Goal: Information Seeking & Learning: Learn about a topic

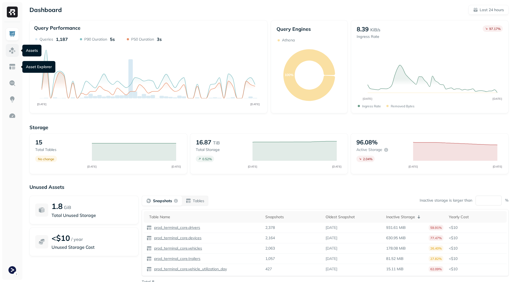
click at [12, 52] on img at bounding box center [12, 50] width 7 height 7
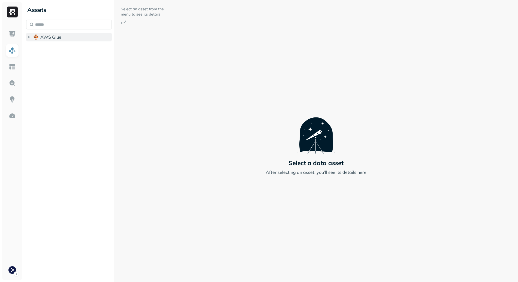
click at [60, 40] on button "AWS Glue" at bounding box center [69, 37] width 86 height 9
click at [62, 48] on span "prod_terminal_core" at bounding box center [66, 47] width 40 height 5
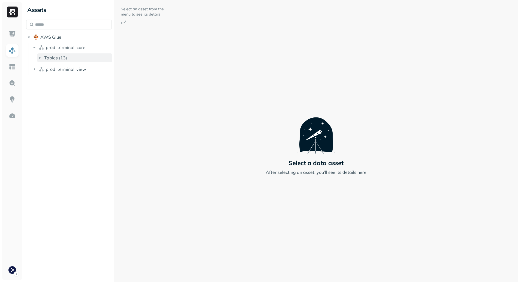
click at [73, 59] on button "Tables ( 13 )" at bounding box center [74, 57] width 75 height 9
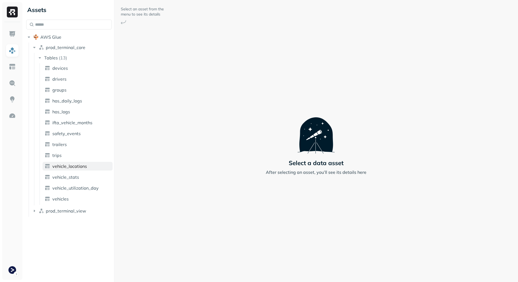
click at [82, 167] on span "vehicle_locations" at bounding box center [69, 166] width 35 height 5
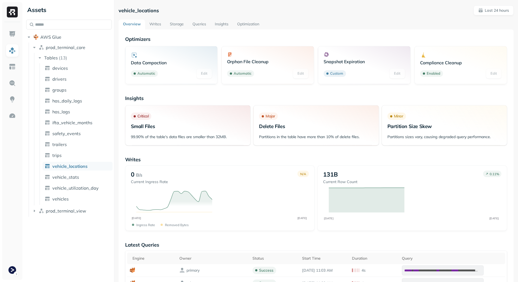
click at [81, 183] on ul "devices drivers groups hos_daily_logs hos_logs ifta_vehicle_months safety_event…" at bounding box center [76, 134] width 73 height 142
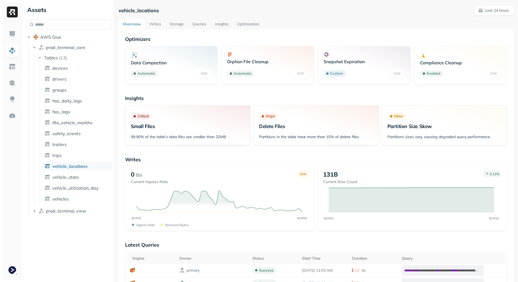
click at [178, 23] on link "Storage" at bounding box center [176, 25] width 23 height 10
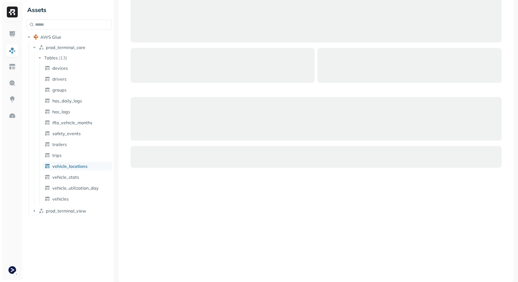
scroll to position [271, 0]
click at [237, 223] on div at bounding box center [316, 134] width 382 height 282
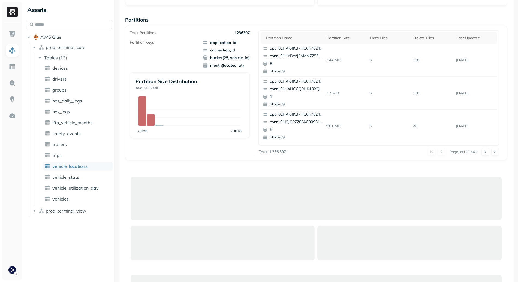
scroll to position [0, 0]
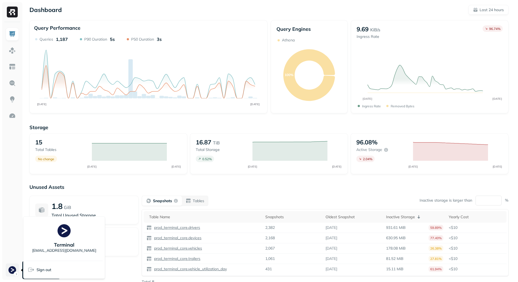
click at [10, 273] on html "Dashboard Last 24 hours Query Performance SEP [DATE] Queries 1,187 P90 Duration…" at bounding box center [259, 151] width 518 height 303
click at [1, 241] on html "Dashboard Last 24 hours Query Performance SEP 11 SEP 12 Queries 1,187 P90 Durat…" at bounding box center [259, 151] width 518 height 303
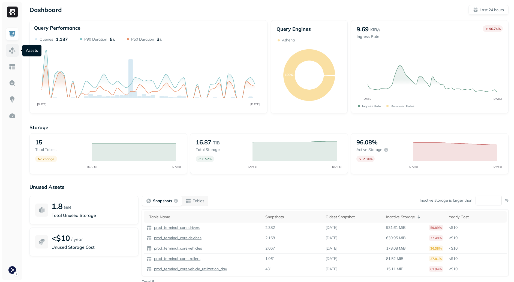
click at [12, 47] on img at bounding box center [12, 50] width 7 height 7
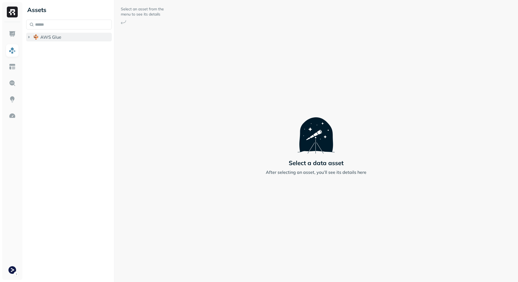
click at [58, 34] on span "AWS Glue" at bounding box center [50, 36] width 21 height 5
click at [72, 45] on span "prod_terminal_core" at bounding box center [66, 47] width 40 height 5
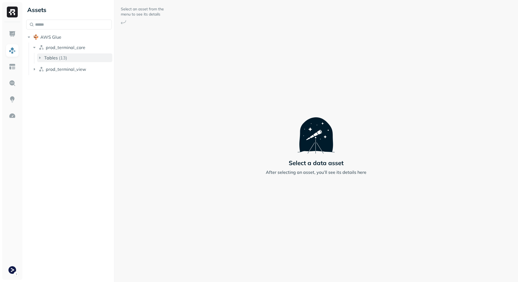
click at [90, 59] on button "Tables ( 13 )" at bounding box center [74, 57] width 75 height 9
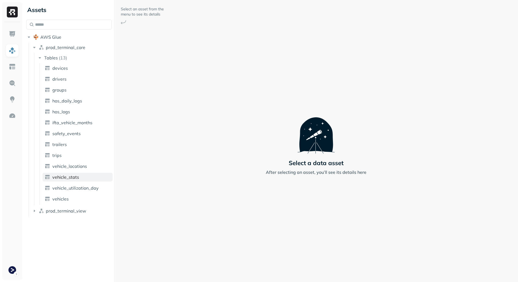
click at [81, 179] on link "vehicle_stats" at bounding box center [78, 177] width 70 height 9
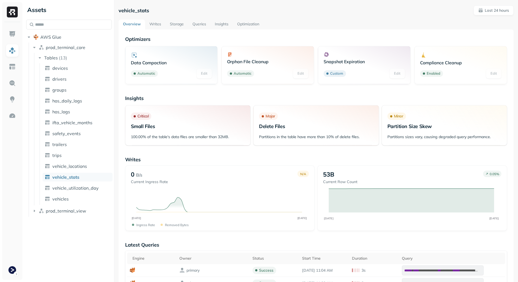
click at [159, 25] on link "Writes" at bounding box center [155, 25] width 20 height 10
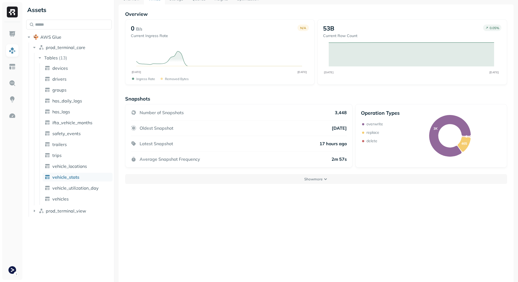
scroll to position [29, 0]
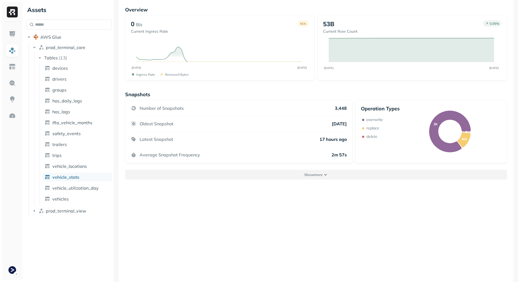
click at [306, 176] on p "Show more" at bounding box center [313, 174] width 18 height 5
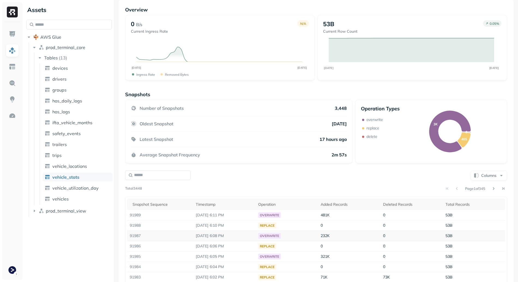
scroll to position [83, 0]
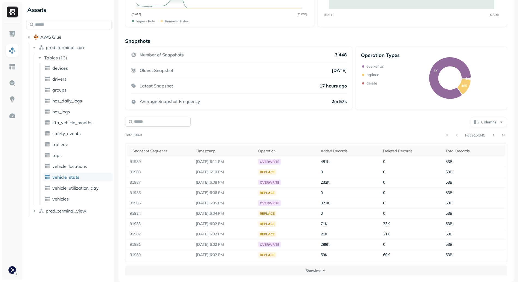
click at [166, 119] on input "text" at bounding box center [157, 122] width 65 height 10
type input "*******"
click at [286, 136] on div "Page 1 of 345" at bounding box center [324, 135] width 365 height 8
click at [491, 134] on button at bounding box center [493, 135] width 8 height 8
click at [492, 135] on button at bounding box center [493, 135] width 8 height 8
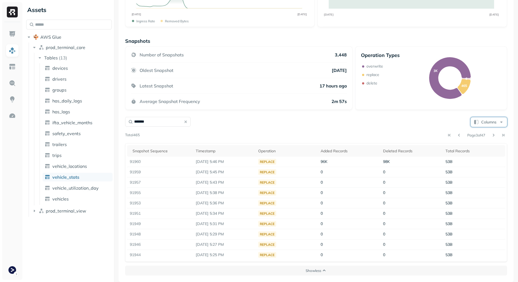
click at [484, 121] on button "Columns" at bounding box center [488, 122] width 37 height 10
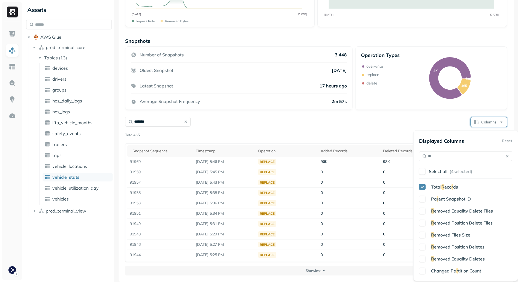
scroll to position [0, 0]
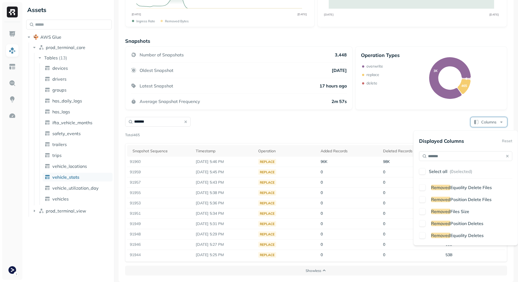
type input "*******"
click at [461, 188] on span "Equality Delete Files" at bounding box center [470, 187] width 41 height 5
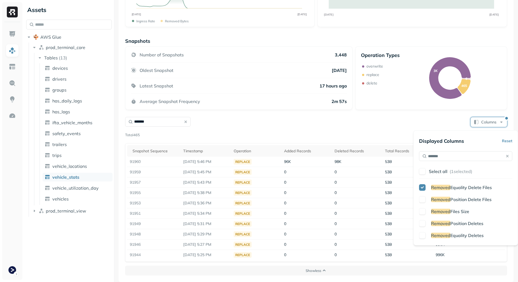
click at [462, 199] on span "Position Delete Files" at bounding box center [470, 199] width 41 height 5
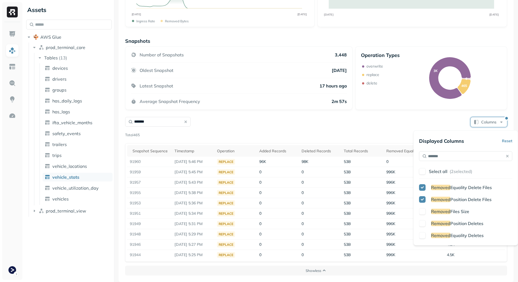
click at [332, 117] on div "******* Columns" at bounding box center [316, 121] width 382 height 11
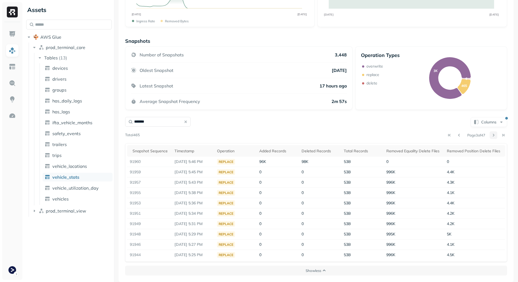
click at [489, 134] on button at bounding box center [493, 135] width 8 height 8
click at [445, 134] on button at bounding box center [449, 135] width 8 height 8
drag, startPoint x: 198, startPoint y: 173, endPoint x: 214, endPoint y: 172, distance: 16.7
click at [214, 172] on td "[DATE] 6:06 PM" at bounding box center [193, 172] width 42 height 10
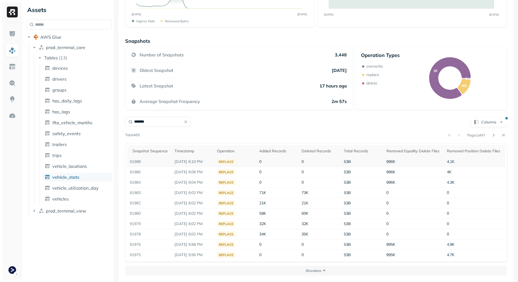
drag, startPoint x: 200, startPoint y: 162, endPoint x: 217, endPoint y: 161, distance: 17.4
click at [217, 161] on tr "91988 Sep 11, 2025 6:10 PM replace 0 0 53B 996K 4.1K" at bounding box center [316, 162] width 378 height 10
click at [217, 161] on td "replace" at bounding box center [235, 162] width 42 height 10
click at [231, 134] on div "Page 1 of 47" at bounding box center [323, 135] width 367 height 8
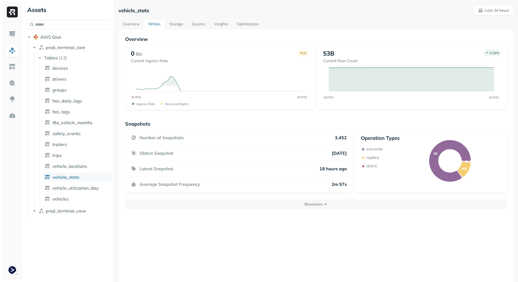
click at [219, 202] on button "Show more" at bounding box center [316, 204] width 382 height 10
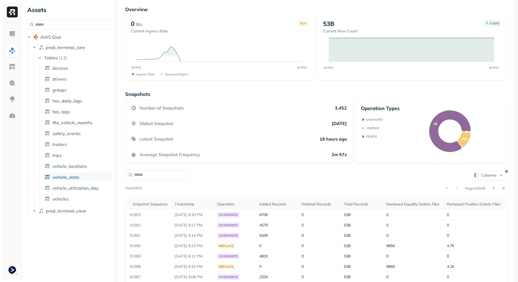
scroll to position [46, 0]
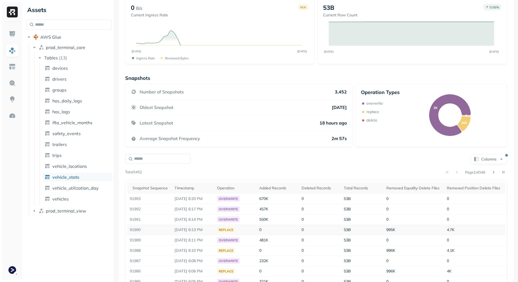
click at [135, 232] on td "91990" at bounding box center [149, 230] width 45 height 10
click at [140, 230] on td "91990" at bounding box center [149, 230] width 45 height 10
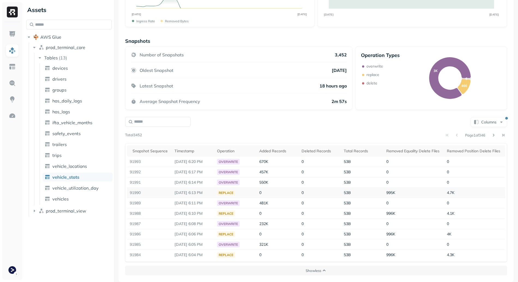
drag, startPoint x: 184, startPoint y: 194, endPoint x: 201, endPoint y: 194, distance: 17.4
click at [201, 194] on p "[DATE] 6:13 PM" at bounding box center [192, 192] width 37 height 5
click at [203, 193] on p "[DATE] 6:13 PM" at bounding box center [192, 192] width 37 height 5
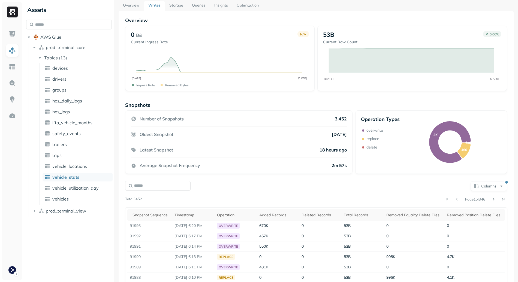
scroll to position [0, 0]
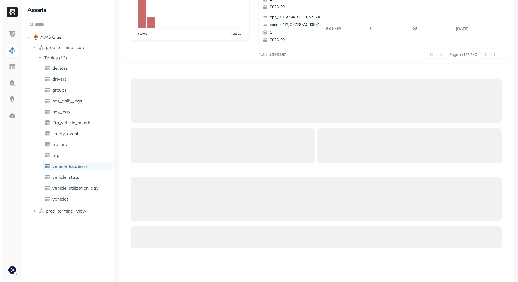
scroll to position [191, 0]
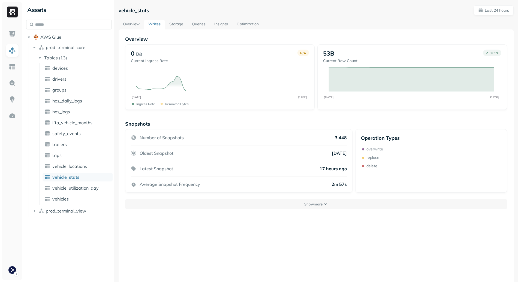
scroll to position [29, 0]
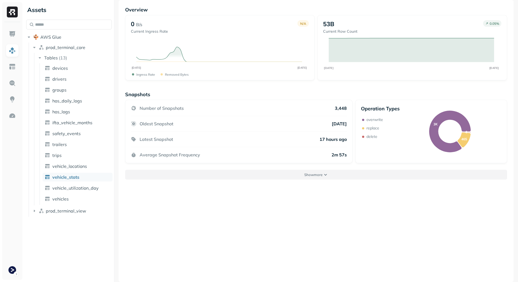
click at [264, 177] on button "Show more" at bounding box center [316, 175] width 382 height 10
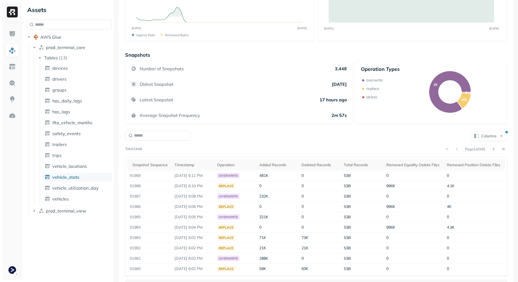
scroll to position [0, 0]
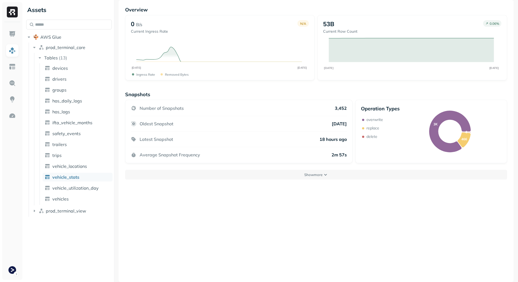
click at [245, 171] on button "Show more" at bounding box center [316, 175] width 382 height 10
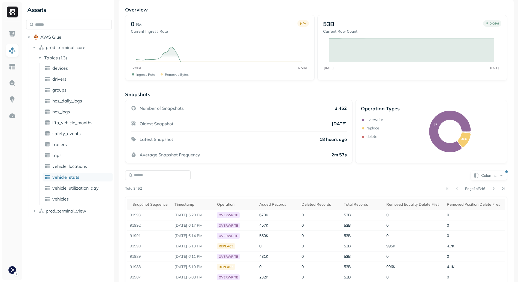
scroll to position [83, 0]
